Goal: Task Accomplishment & Management: Manage account settings

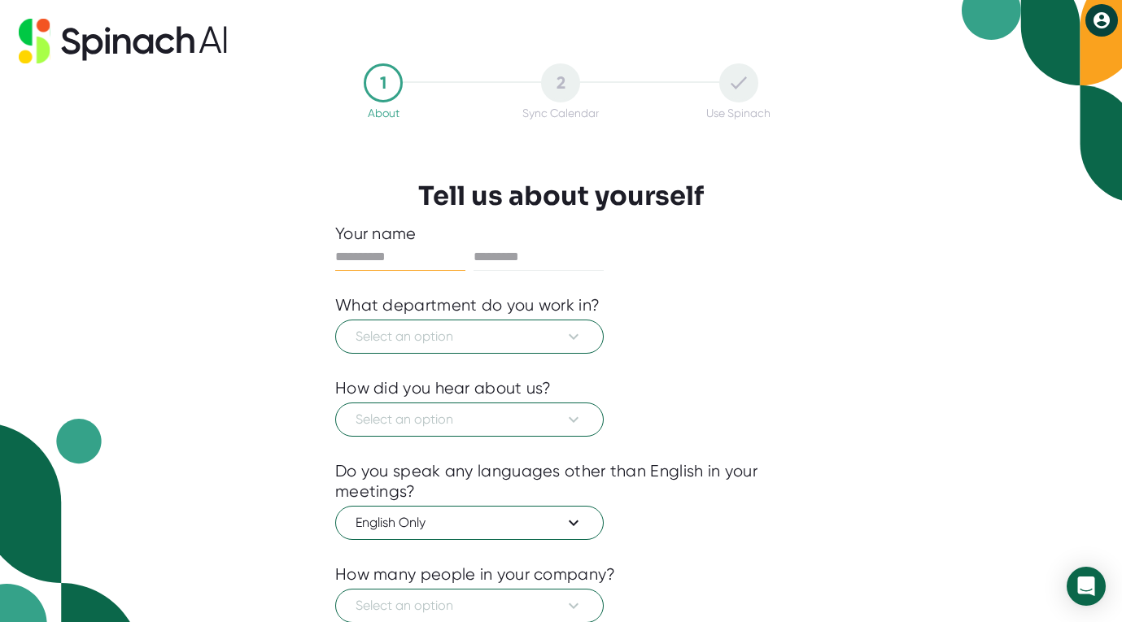
type input "****"
type input "******"
click at [423, 339] on span "Select an option" at bounding box center [469, 337] width 228 height 20
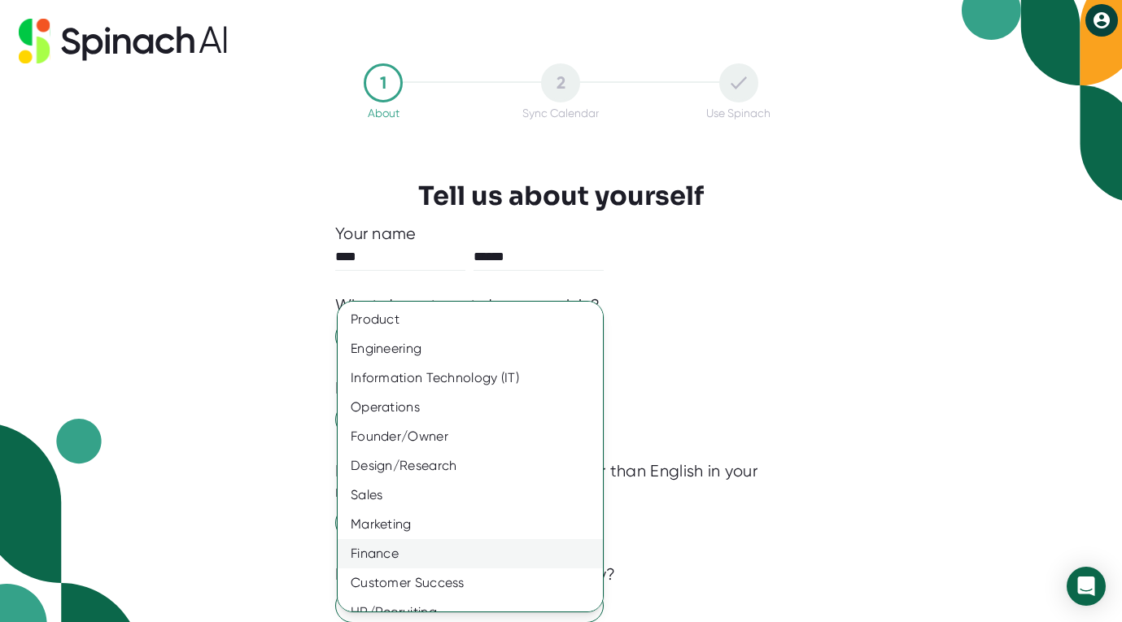
scroll to position [77, 0]
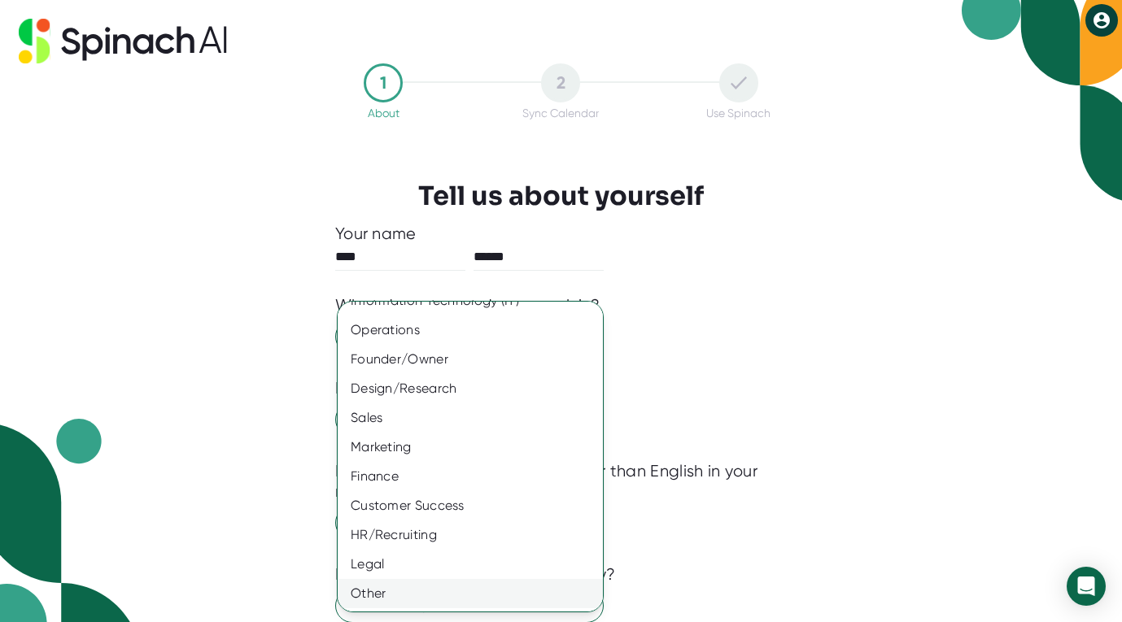
click at [388, 595] on div "Other" at bounding box center [470, 593] width 265 height 29
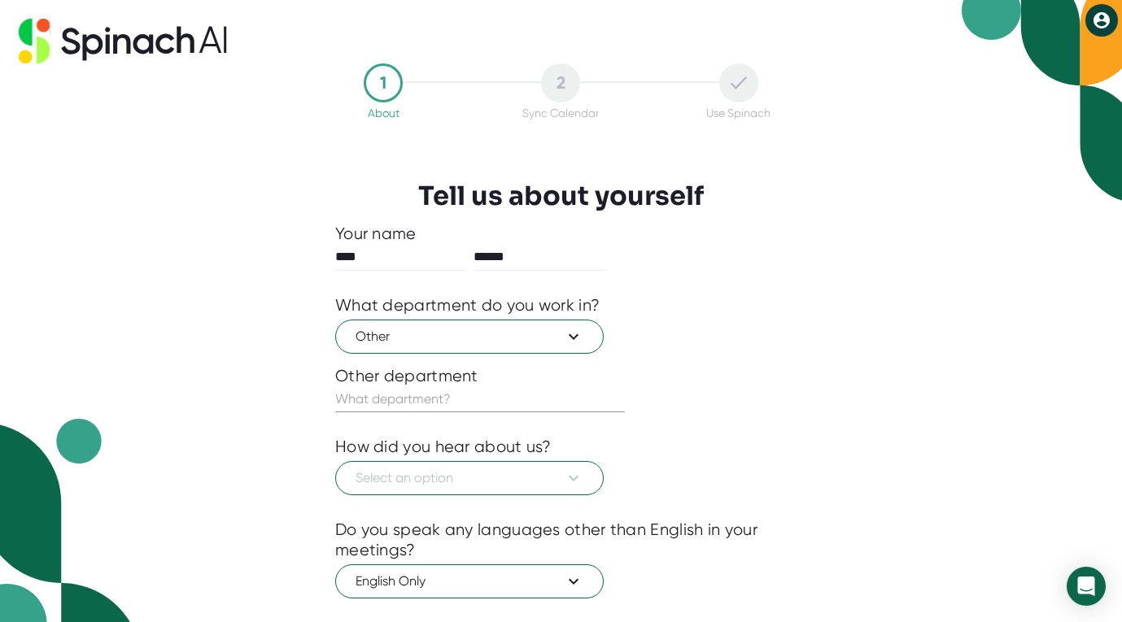
click at [429, 386] on input "text" at bounding box center [480, 399] width 290 height 26
type input "Strategy"
click at [463, 477] on span "Select an option" at bounding box center [469, 478] width 228 height 20
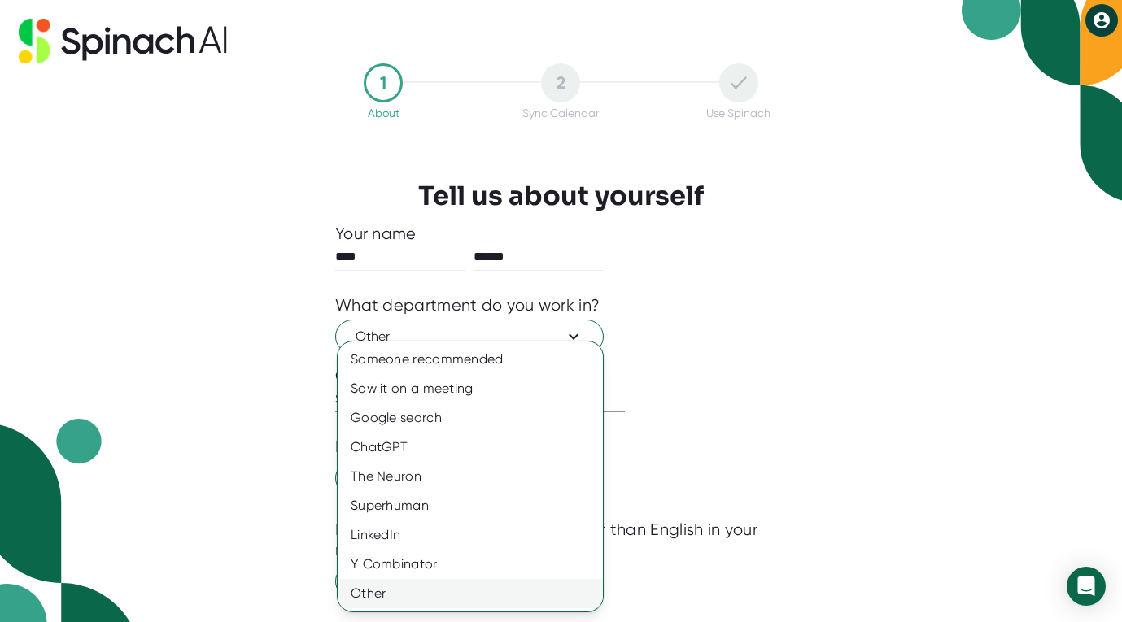
click at [398, 597] on div "Other" at bounding box center [470, 593] width 265 height 29
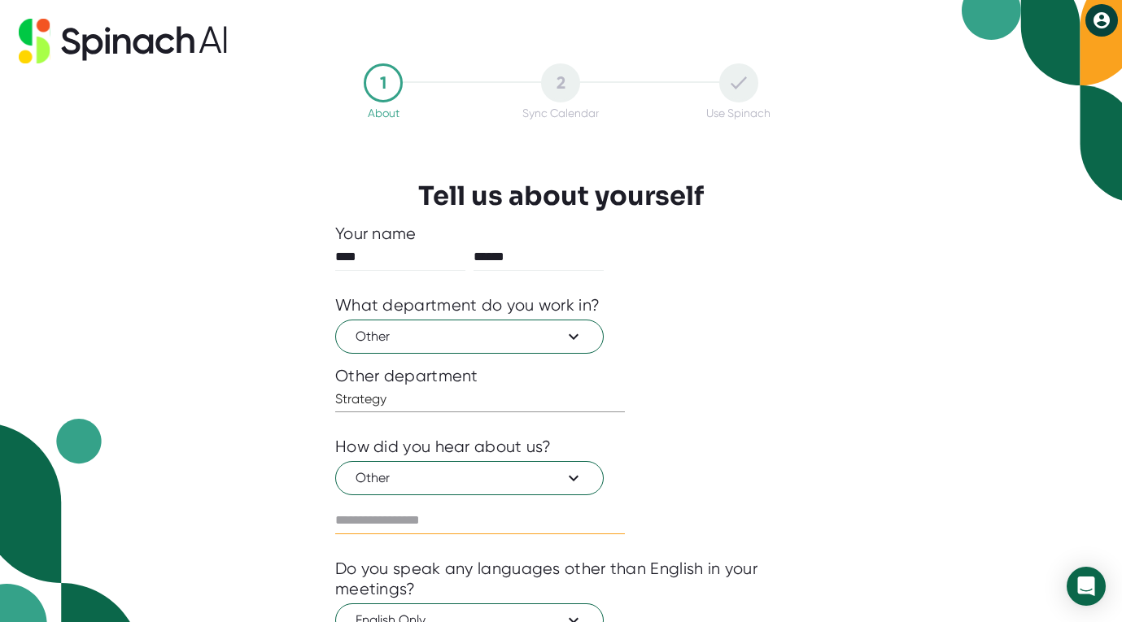
click at [407, 512] on input "text" at bounding box center [480, 521] width 290 height 26
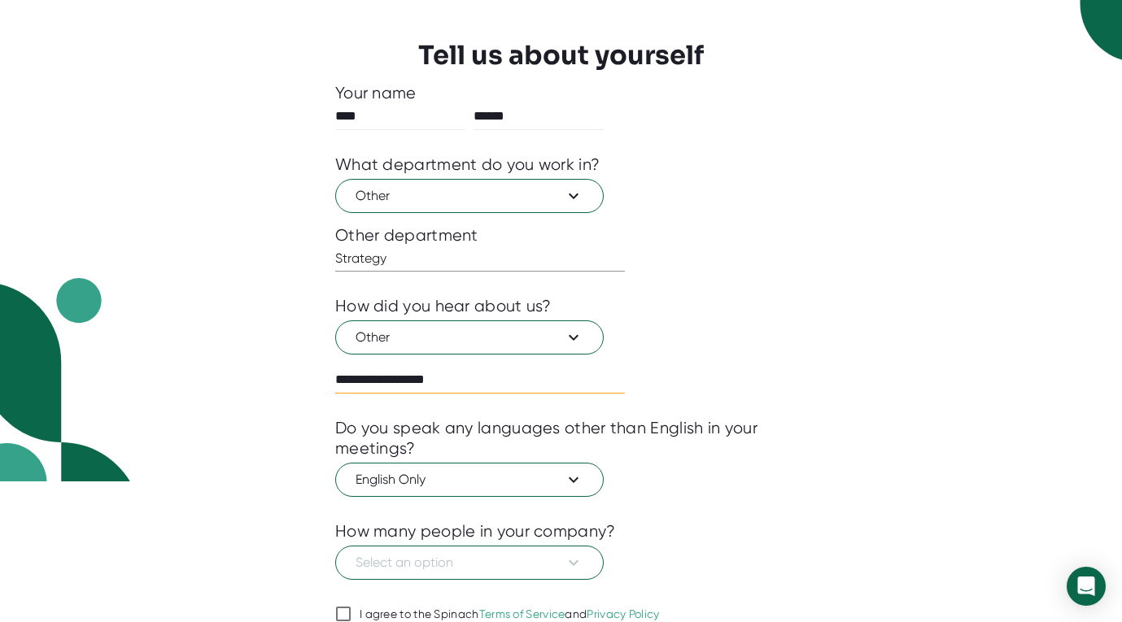
scroll to position [212, 0]
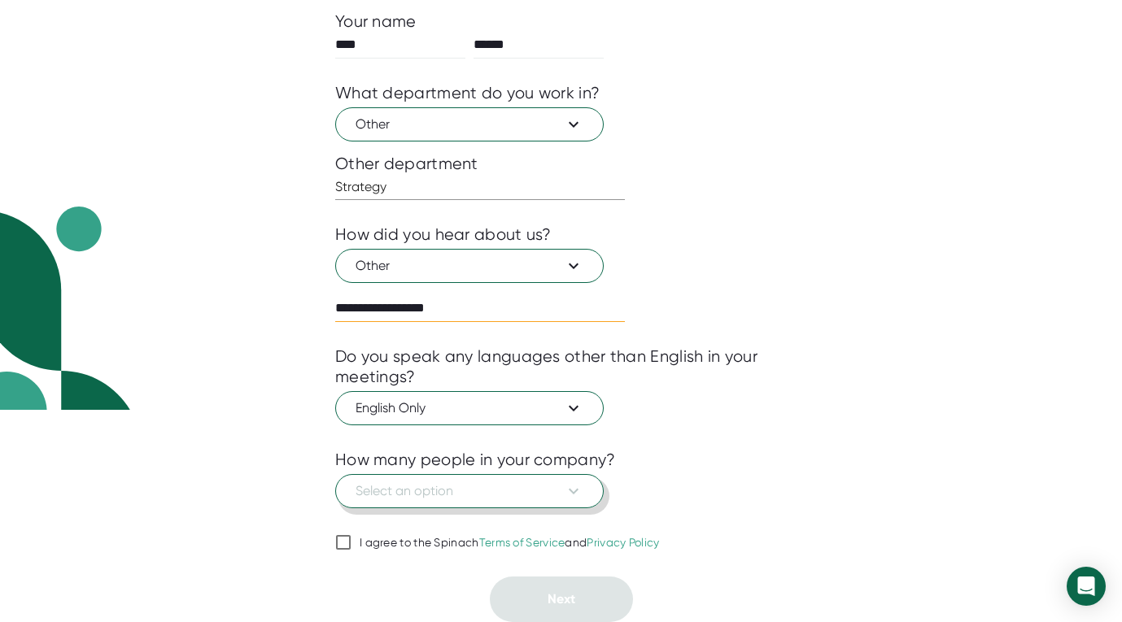
type input "**********"
click at [460, 495] on span "Select an option" at bounding box center [469, 492] width 228 height 20
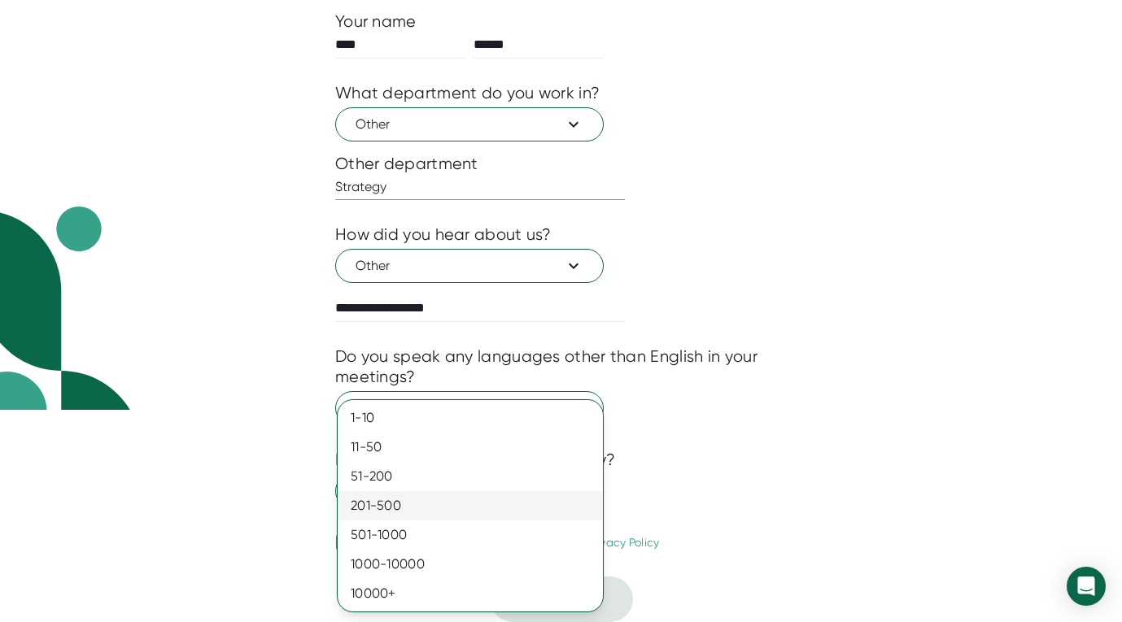
click at [411, 505] on div "201-500" at bounding box center [470, 505] width 265 height 29
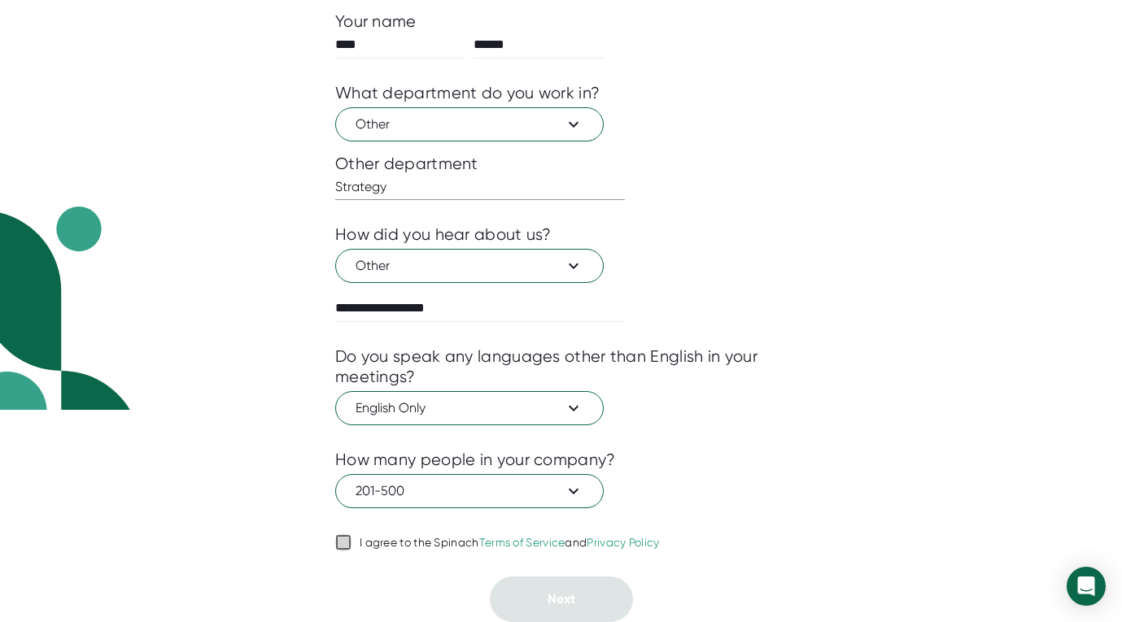
click at [340, 542] on input "I agree to the Spinach Terms of Service and Privacy Policy" at bounding box center [343, 543] width 16 height 20
checkbox input "true"
click at [604, 608] on button "Next" at bounding box center [561, 600] width 143 height 46
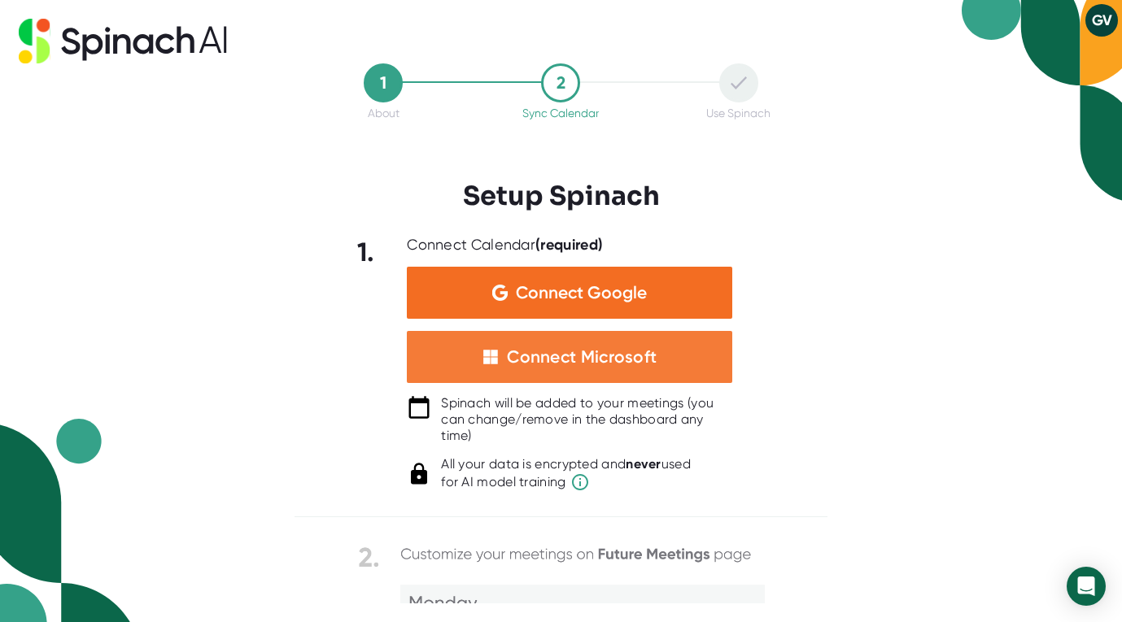
click at [604, 360] on div "Connect Microsoft" at bounding box center [582, 356] width 150 height 21
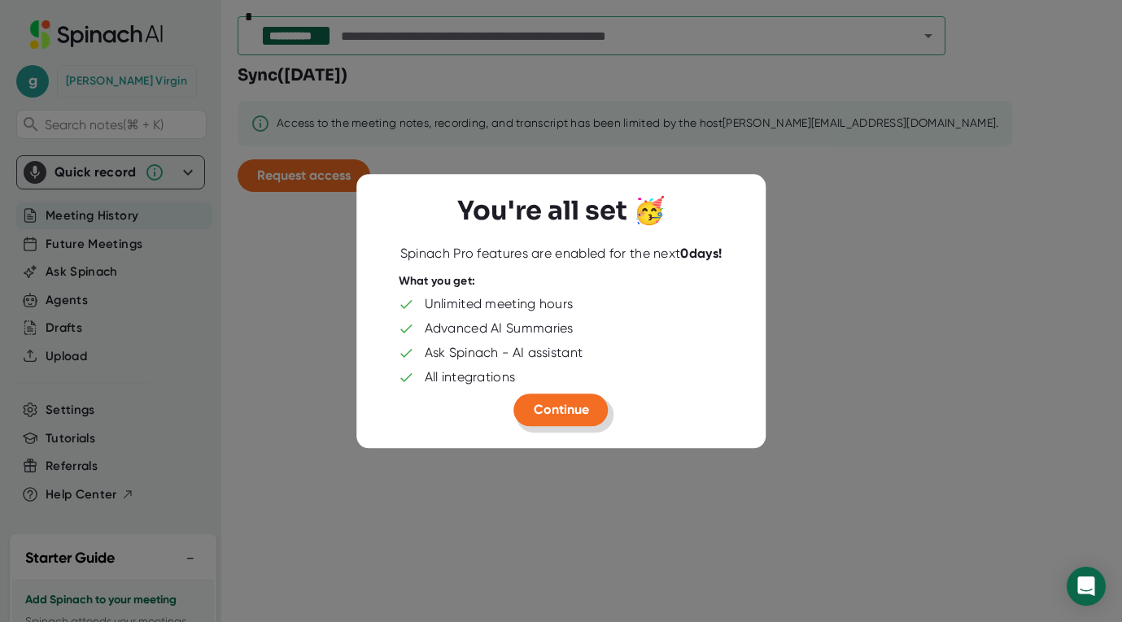
click at [571, 412] on span "Continue" at bounding box center [561, 409] width 55 height 15
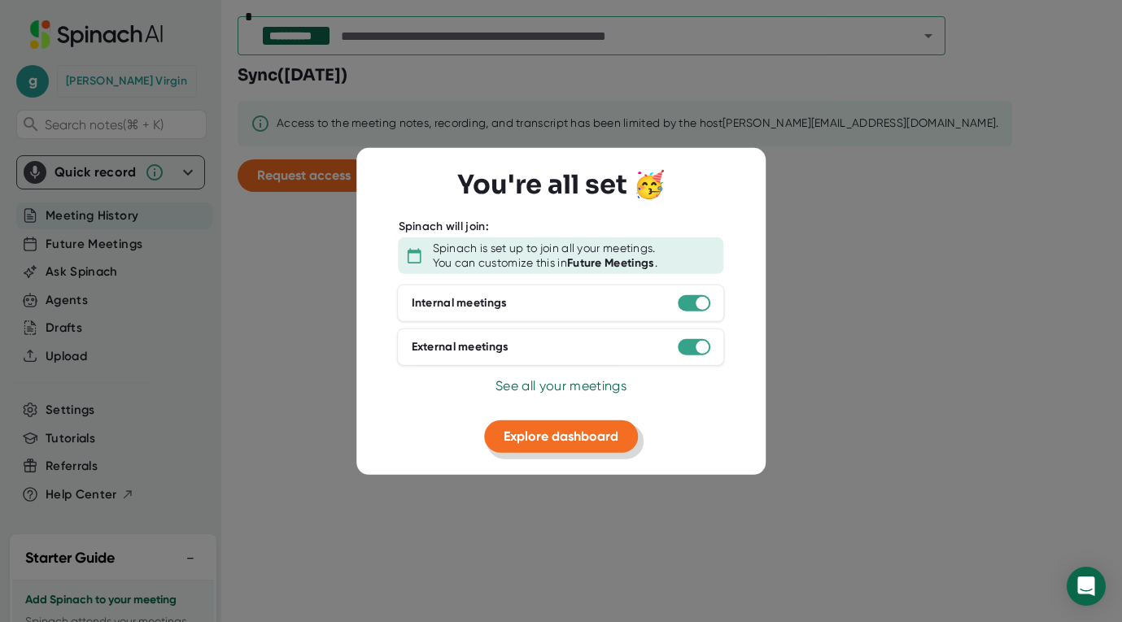
click at [577, 438] on span "Explore dashboard" at bounding box center [560, 436] width 115 height 15
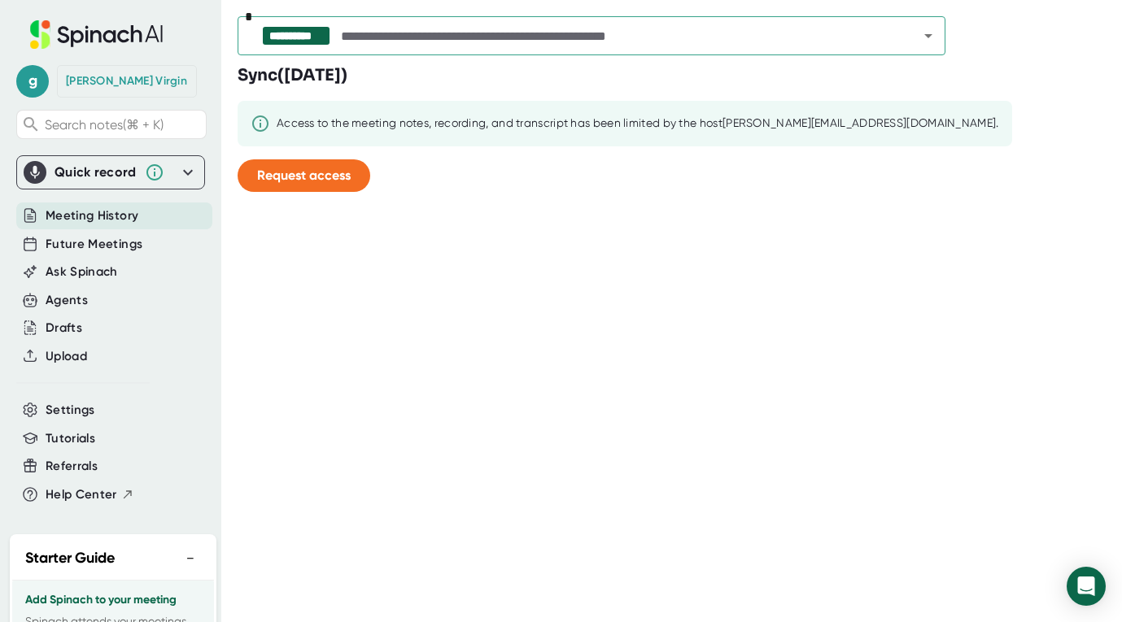
click at [546, 268] on div "**********" at bounding box center [679, 311] width 884 height 622
click at [320, 177] on span "Request access" at bounding box center [304, 175] width 94 height 15
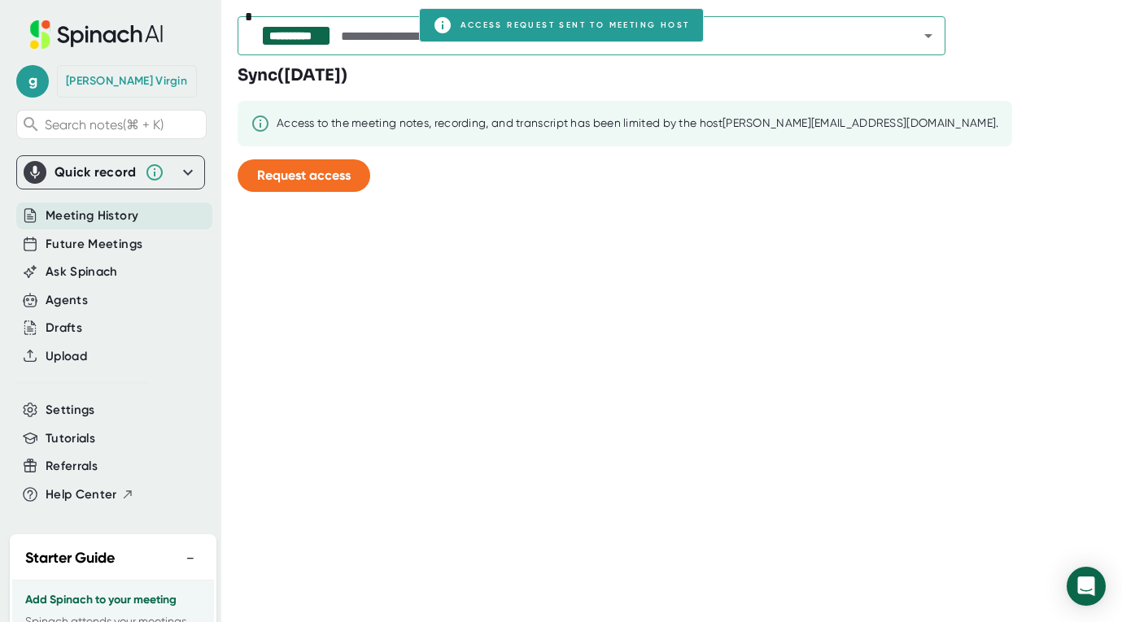
click at [712, 81] on div "Sync ( [DATE] ) Access to the meeting notes, recording, and transcript has been…" at bounding box center [632, 134] width 791 height 142
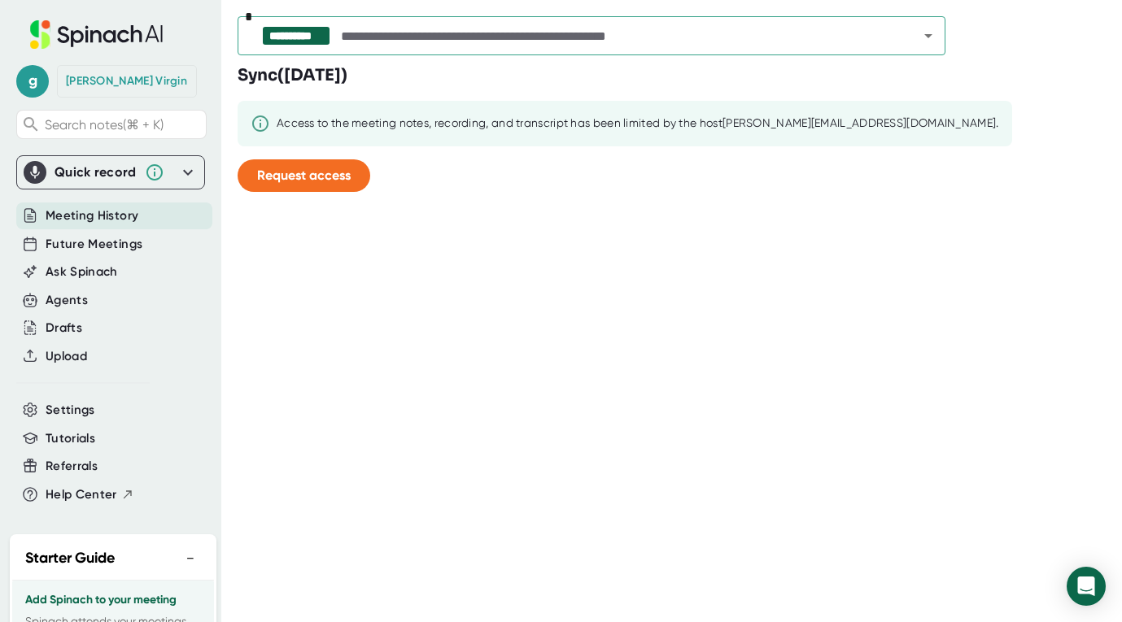
click at [192, 168] on icon at bounding box center [188, 173] width 20 height 20
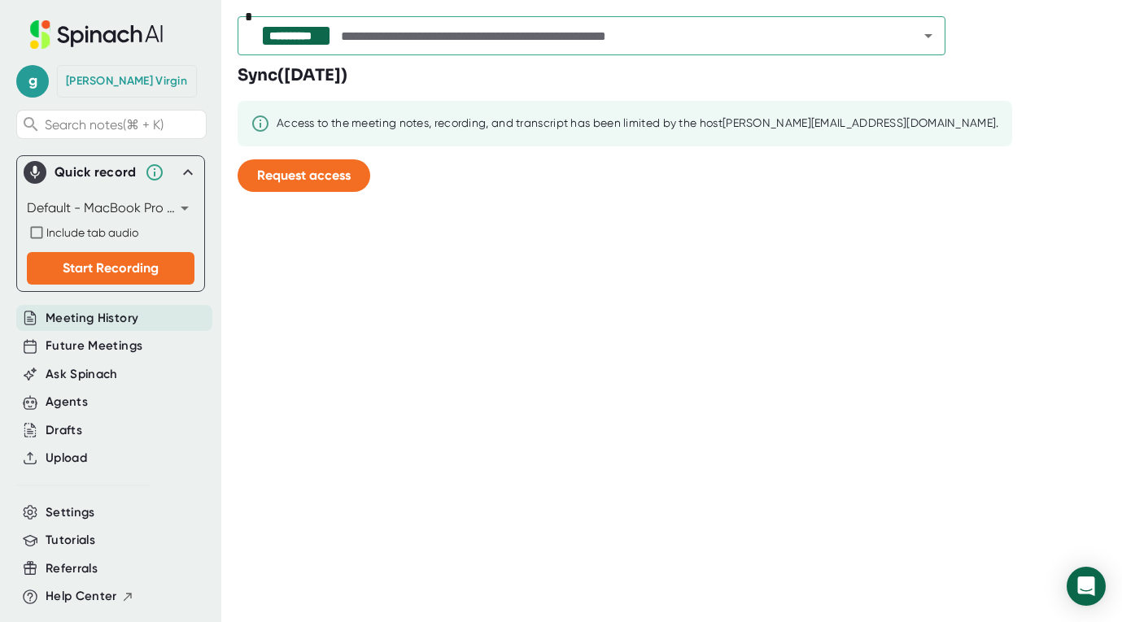
click at [310, 305] on div "**********" at bounding box center [679, 311] width 884 height 622
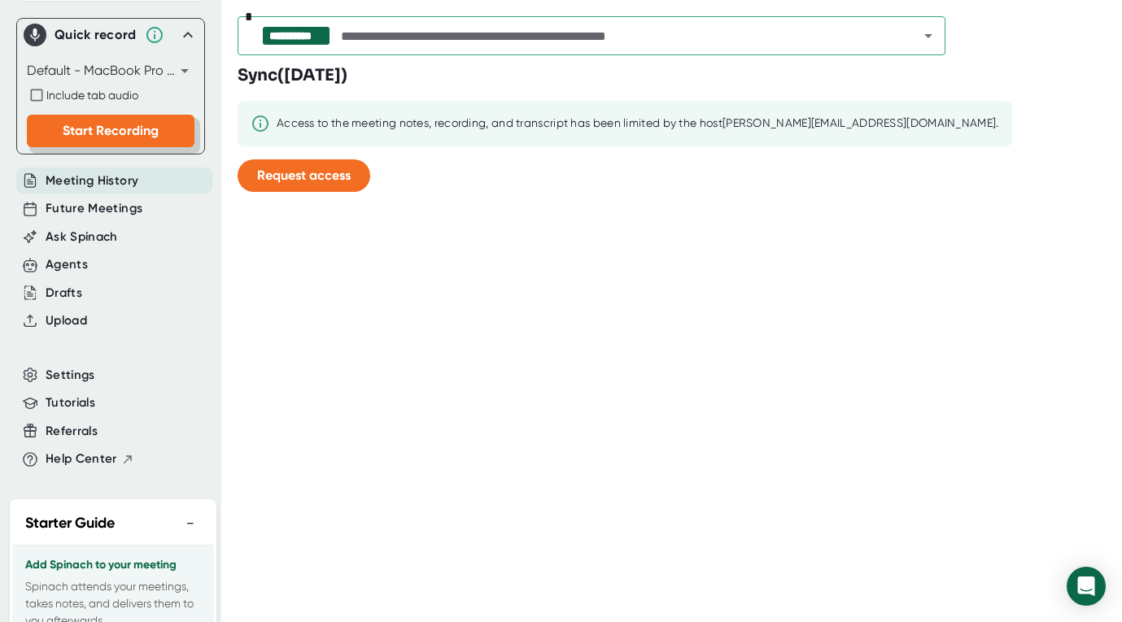
scroll to position [149, 0]
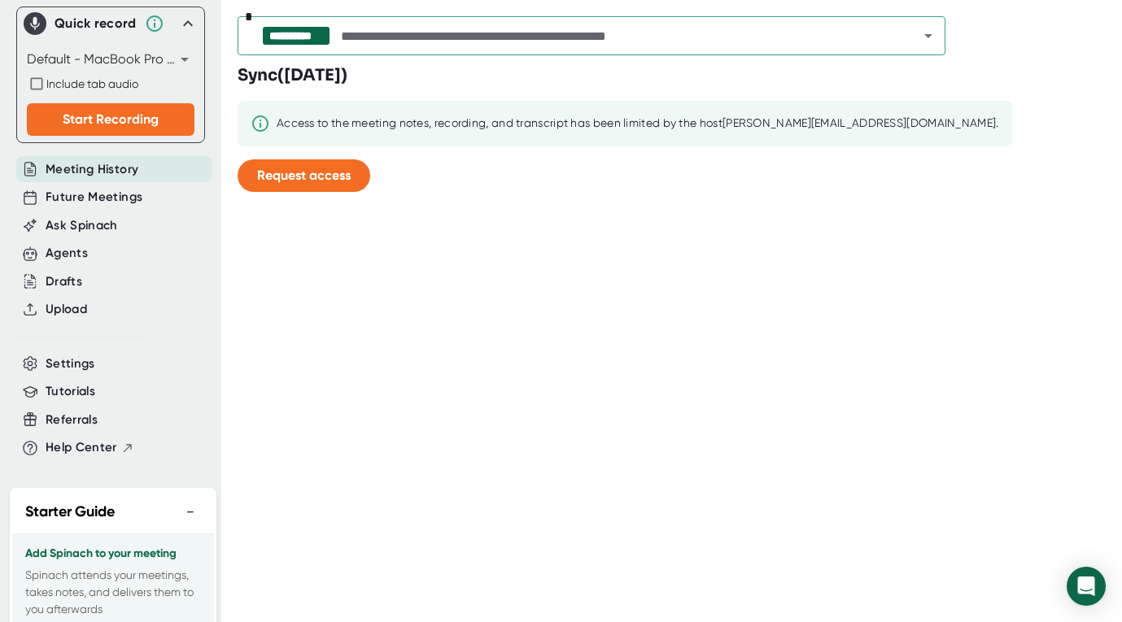
click at [103, 169] on span "Meeting History" at bounding box center [92, 169] width 93 height 19
click at [937, 34] on icon "Open" at bounding box center [928, 36] width 20 height 20
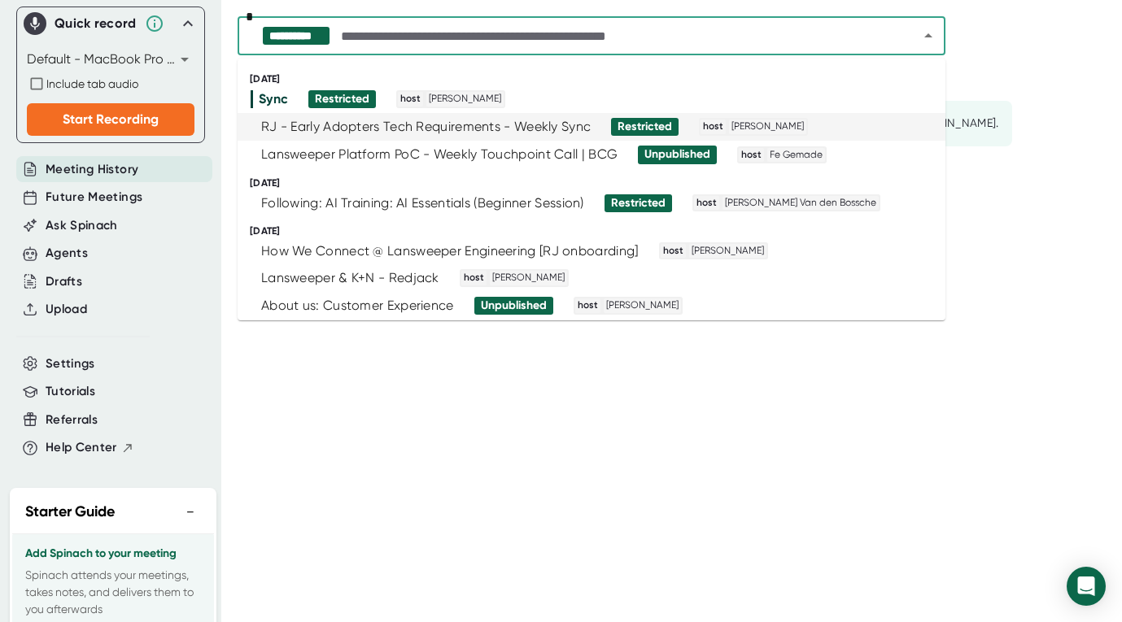
click at [399, 128] on div "RJ - Early Adopters Tech Requirements - Weekly Sync" at bounding box center [425, 127] width 329 height 16
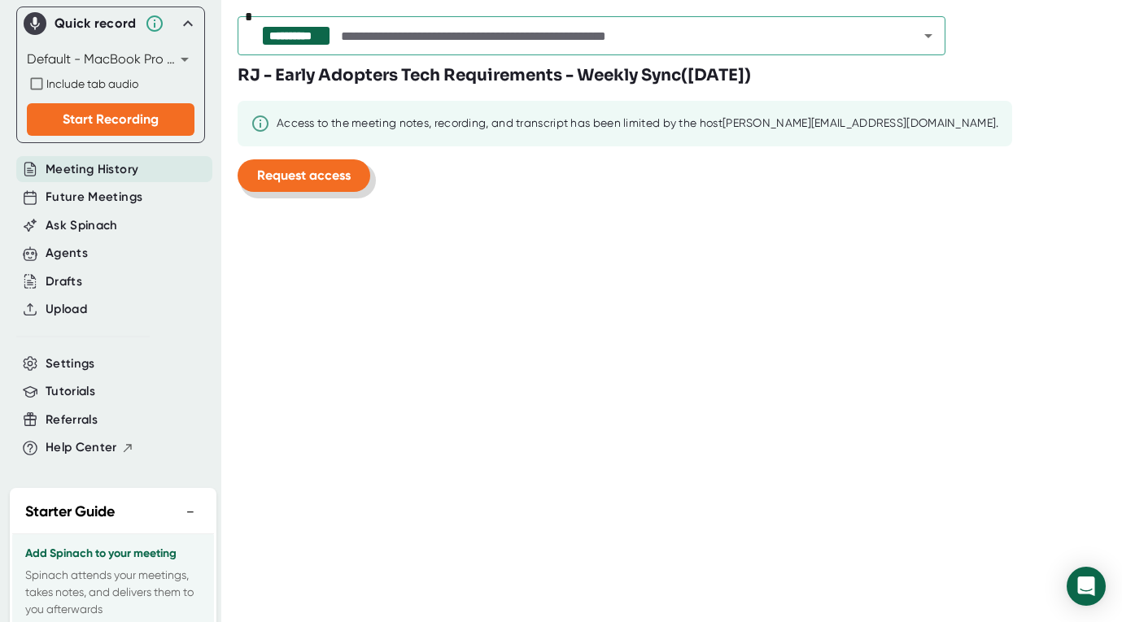
click at [310, 176] on span "Request access" at bounding box center [304, 175] width 94 height 15
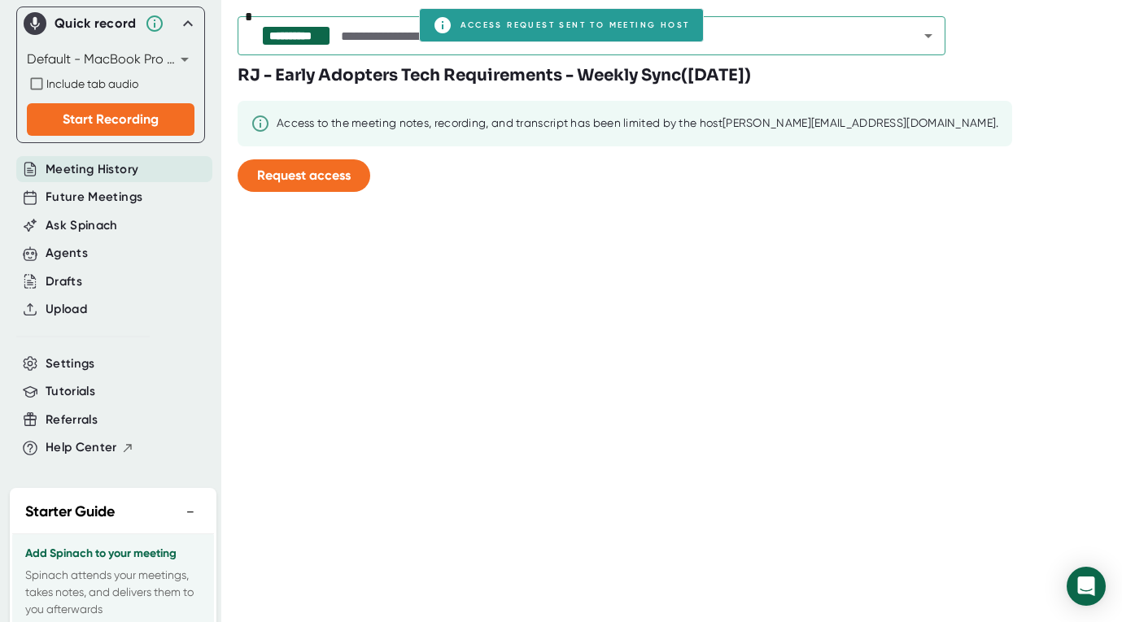
click at [571, 201] on div "RJ - Early Adopters Tech Requirements - Weekly Sync ( [DATE] ) Access to the me…" at bounding box center [632, 134] width 791 height 142
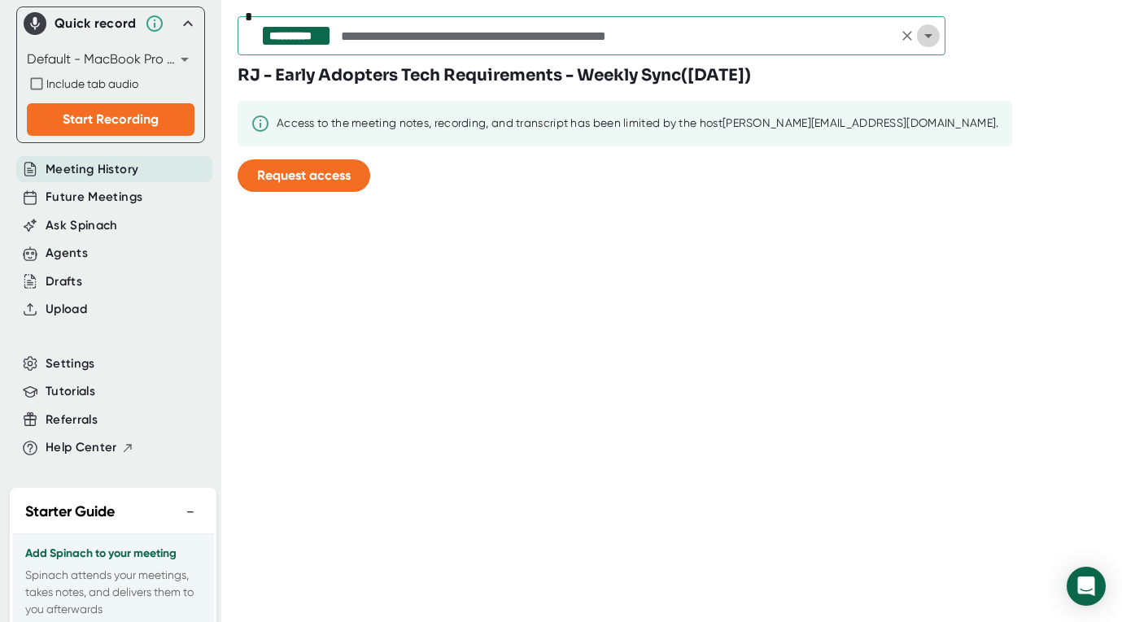
click at [932, 38] on icon "Open" at bounding box center [928, 36] width 20 height 20
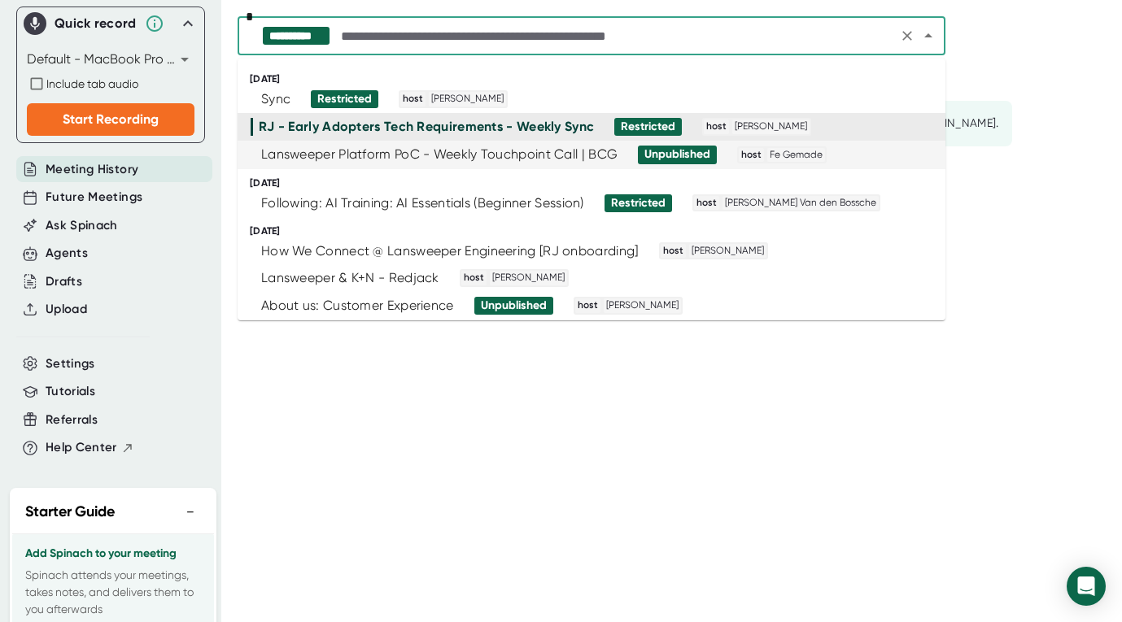
click at [357, 155] on div "Lansweeper Platform PoC - Weekly Touchpoint Call | BCG" at bounding box center [439, 154] width 356 height 16
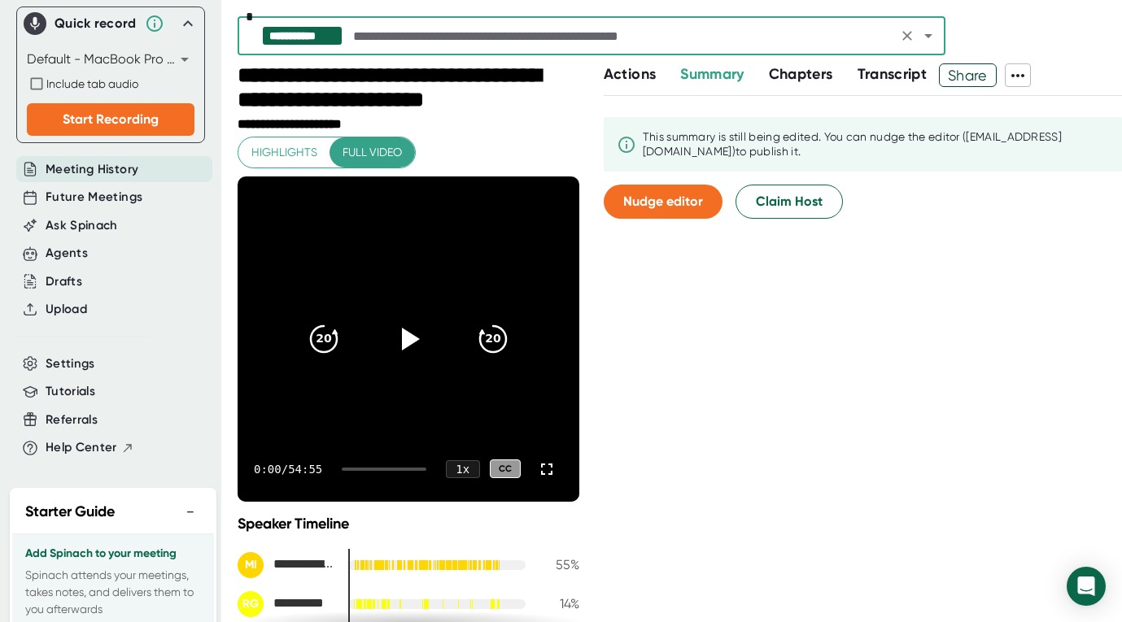
click at [740, 338] on div "This summary is still being edited. You can nudge the editor ([EMAIL_ADDRESS][D…" at bounding box center [863, 358] width 518 height 525
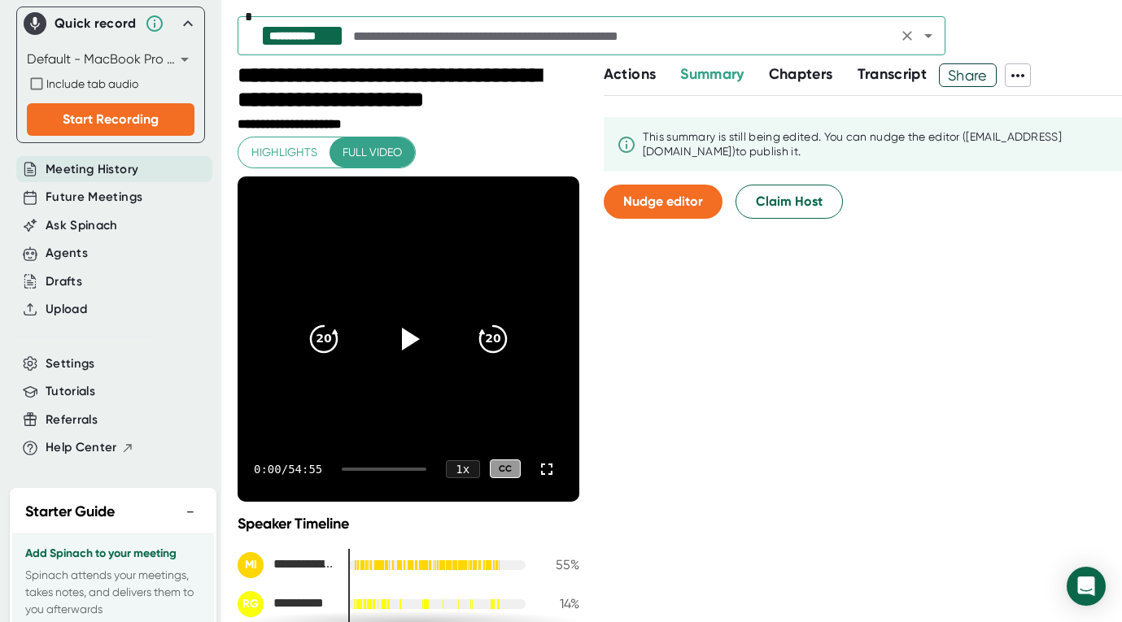
click at [930, 38] on icon "Open" at bounding box center [928, 36] width 20 height 20
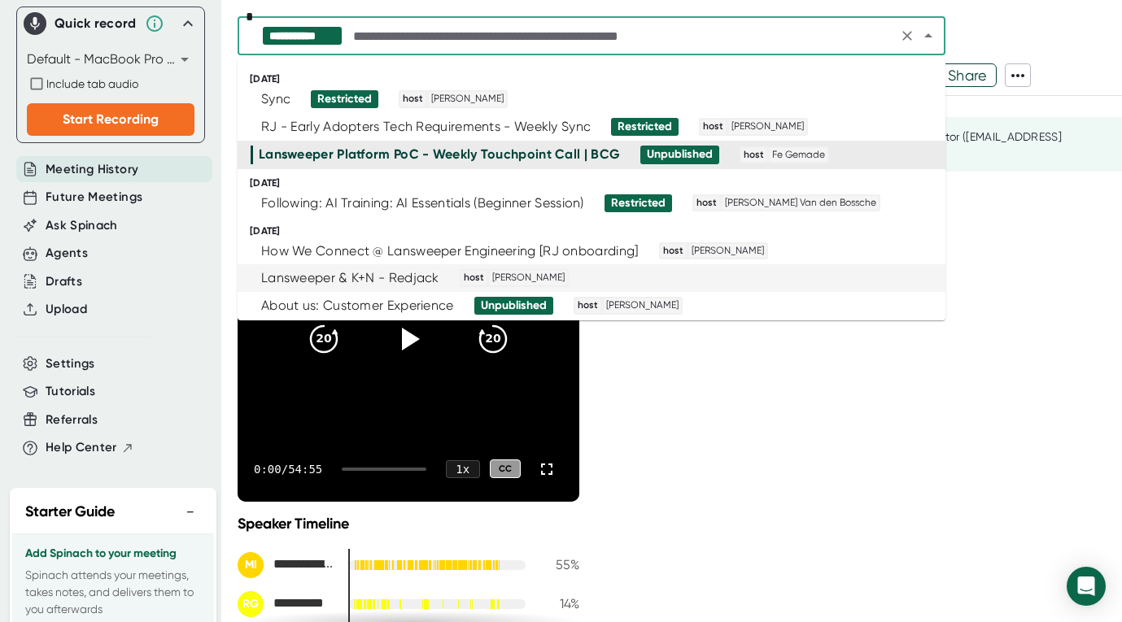
click at [360, 278] on div "Lansweeper & K+N - Redjack" at bounding box center [350, 278] width 178 height 16
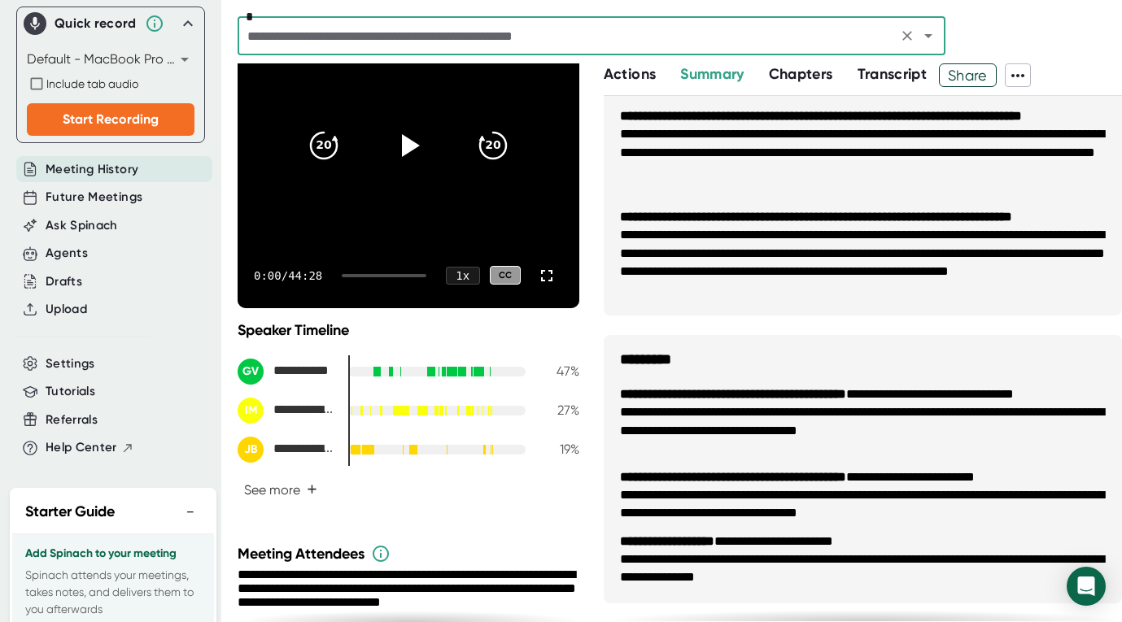
scroll to position [374, 0]
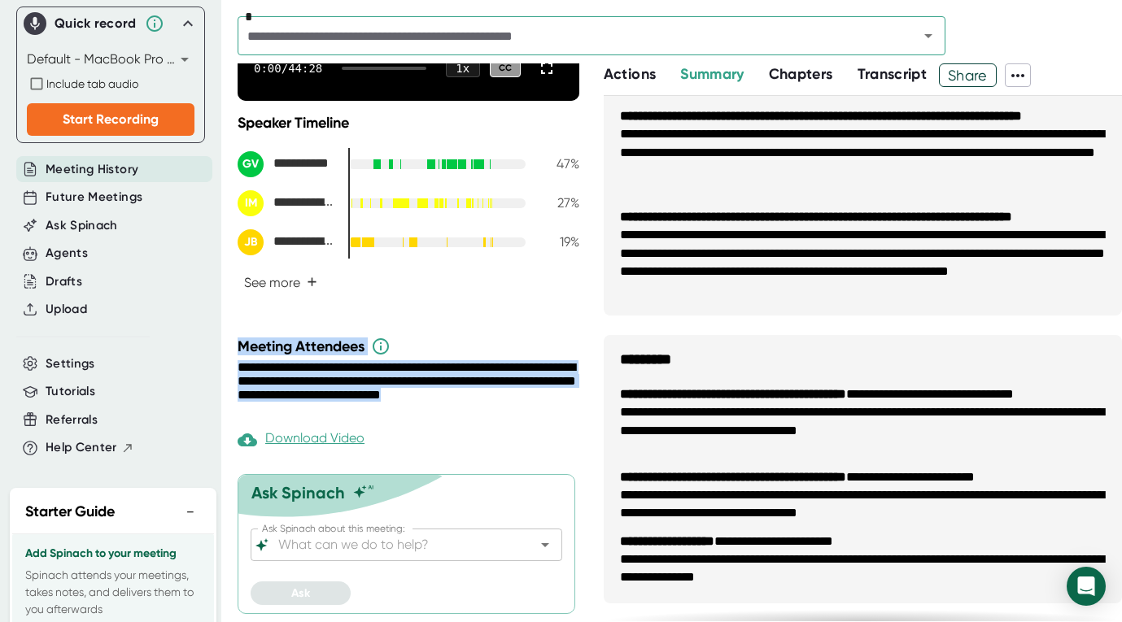
drag, startPoint x: 234, startPoint y: 345, endPoint x: 525, endPoint y: 420, distance: 300.6
click at [525, 420] on div "**********" at bounding box center [561, 311] width 1122 height 622
click at [525, 420] on div "**********" at bounding box center [410, 391] width 346 height 62
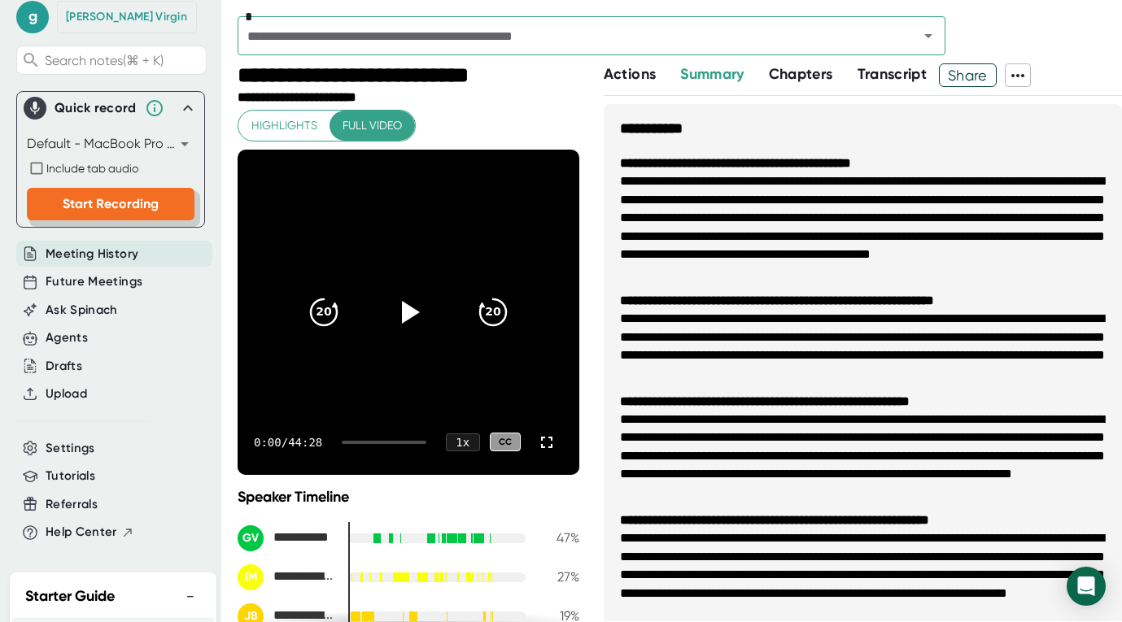
scroll to position [0, 0]
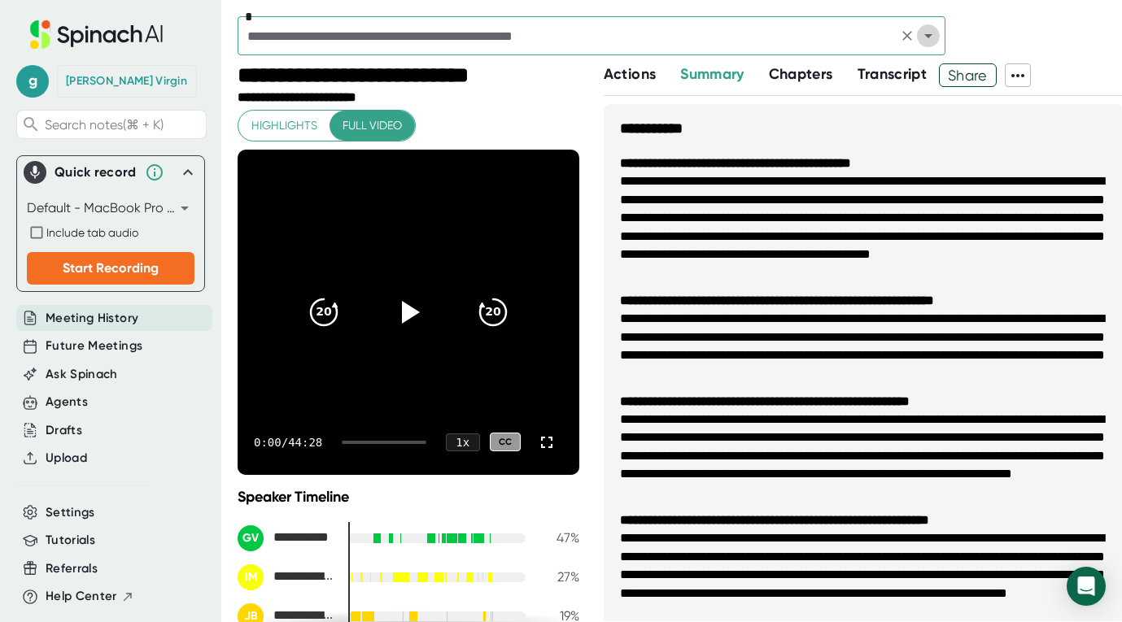
click at [932, 36] on icon "Open" at bounding box center [928, 36] width 20 height 20
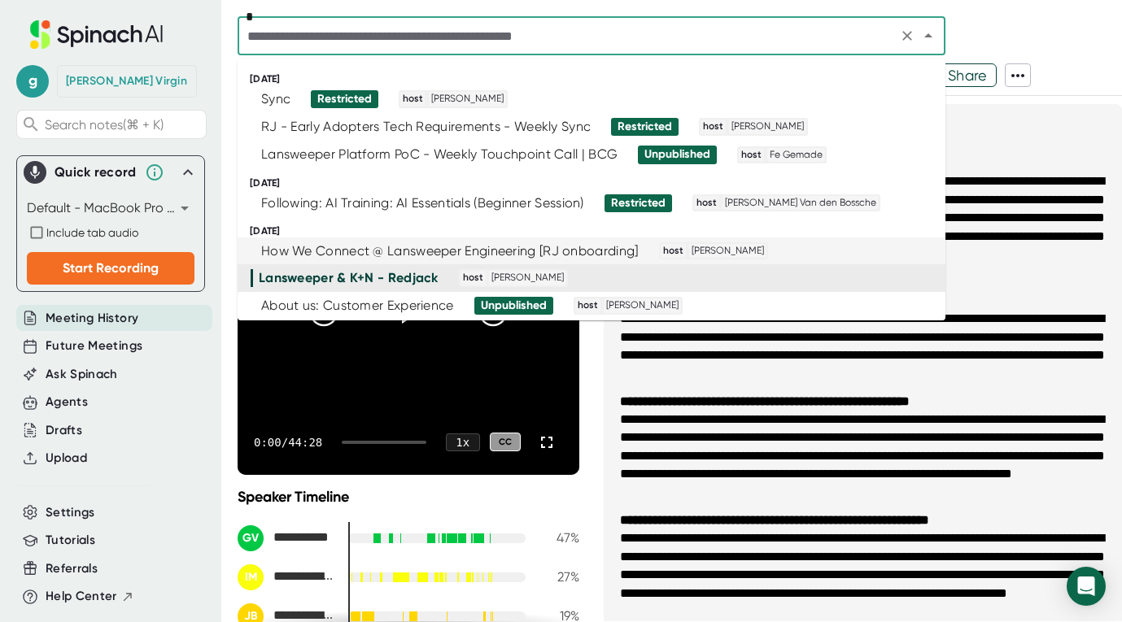
click at [1047, 128] on h3 "**********" at bounding box center [863, 121] width 518 height 34
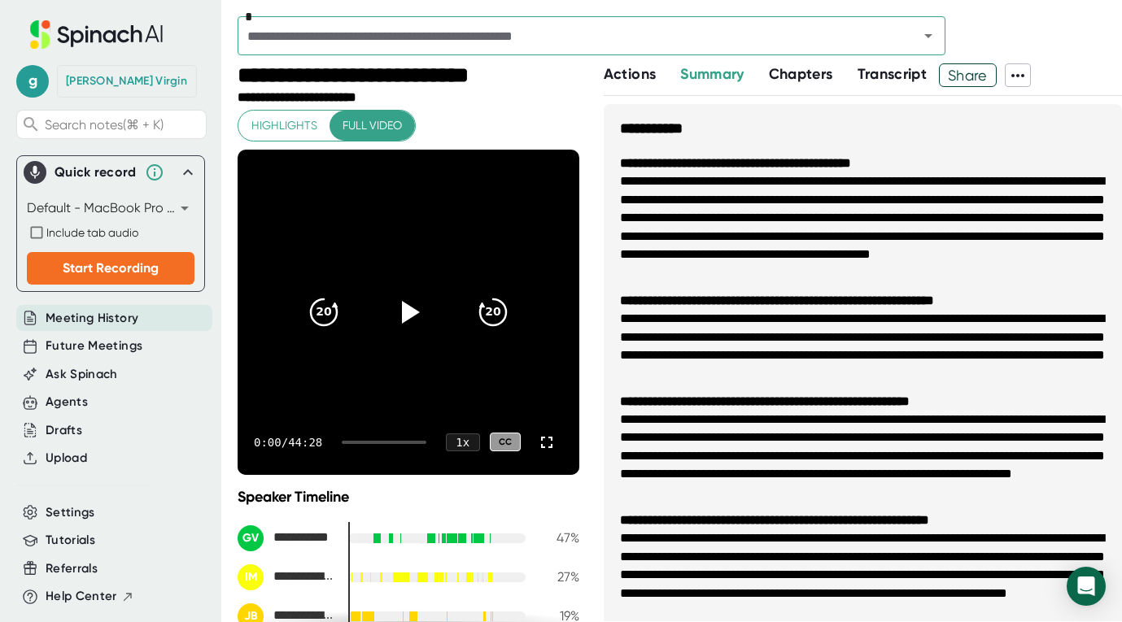
click at [230, 26] on div "**********" at bounding box center [561, 311] width 1122 height 622
click at [81, 80] on div "[PERSON_NAME]" at bounding box center [126, 81] width 121 height 15
click at [41, 79] on span "g" at bounding box center [32, 81] width 33 height 33
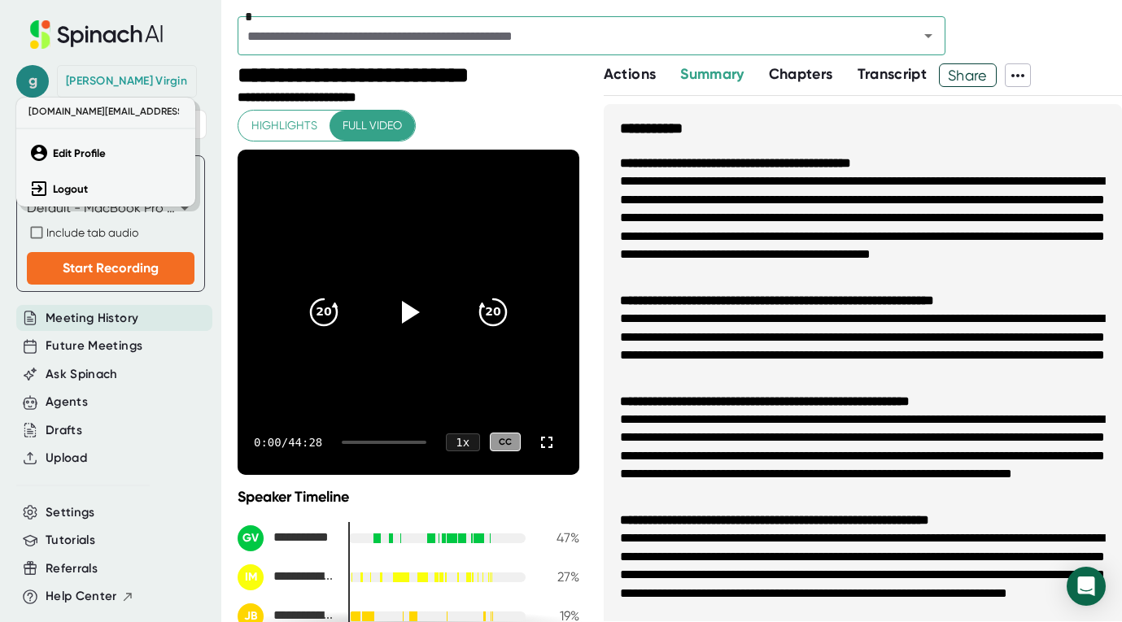
click at [41, 79] on div at bounding box center [561, 311] width 1122 height 622
